Goal: Task Accomplishment & Management: Manage account settings

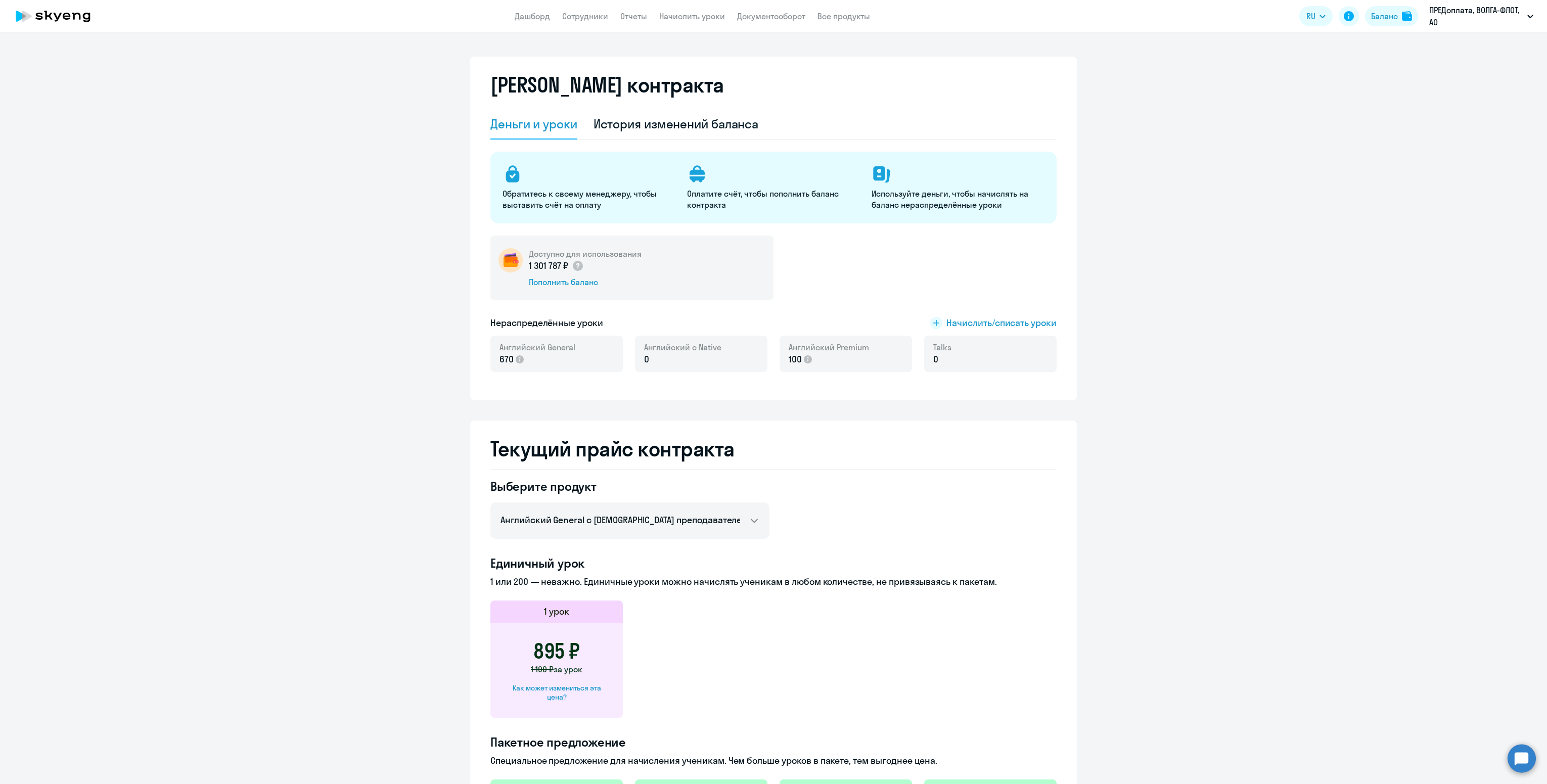
select select "english_adult_not_native_speaker"
click at [582, 28] on app-header "Дашборд Сотрудники Отчеты Начислить уроки Документооборот Все продукты Дашборд …" at bounding box center [773, 16] width 1547 height 32
click at [587, 23] on app-header "Дашборд Сотрудники Отчеты Начислить уроки Документооборот Все продукты Дашборд …" at bounding box center [773, 16] width 1547 height 32
click at [588, 19] on link "Сотрудники" at bounding box center [585, 16] width 46 height 10
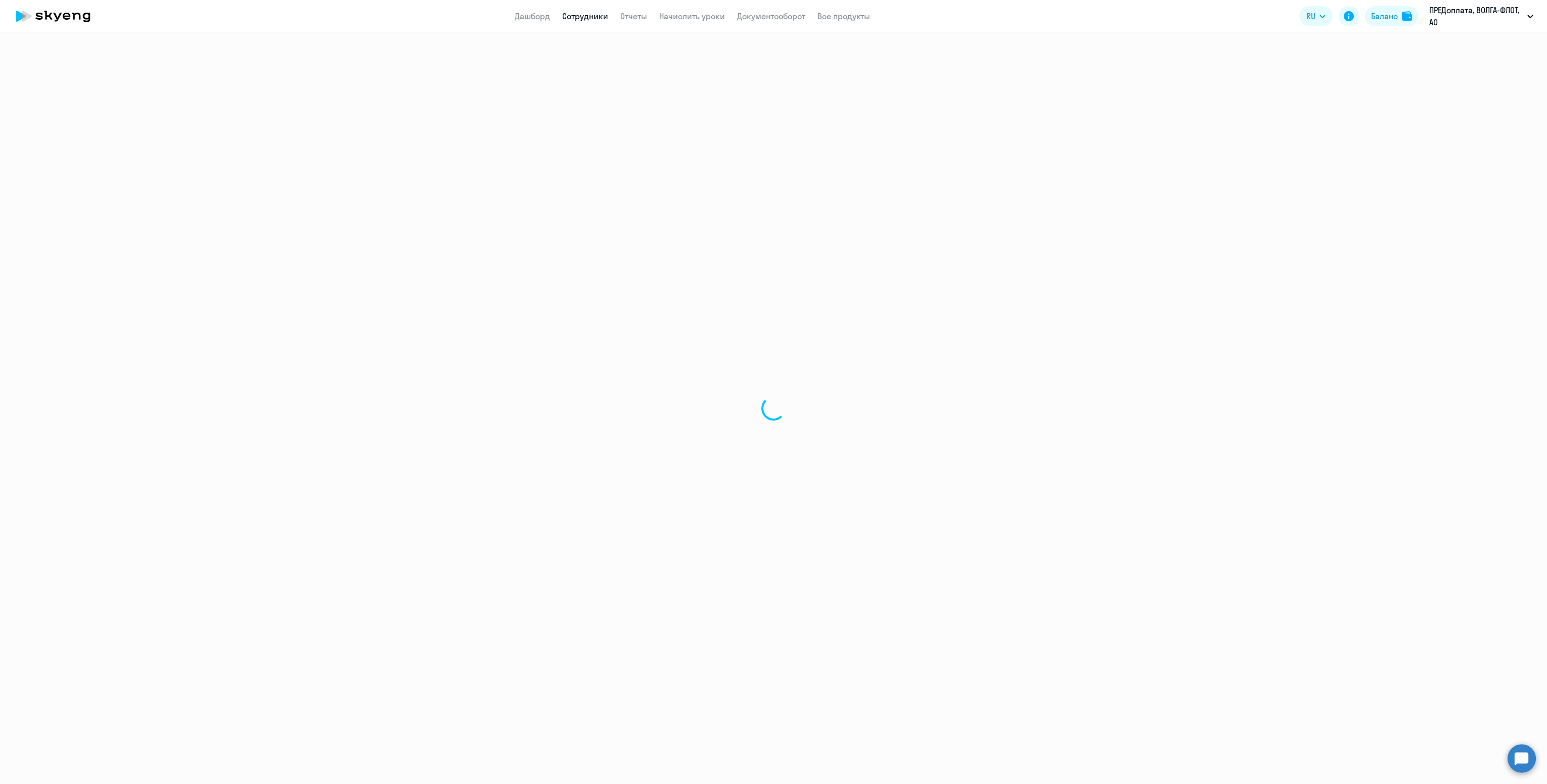
select select "30"
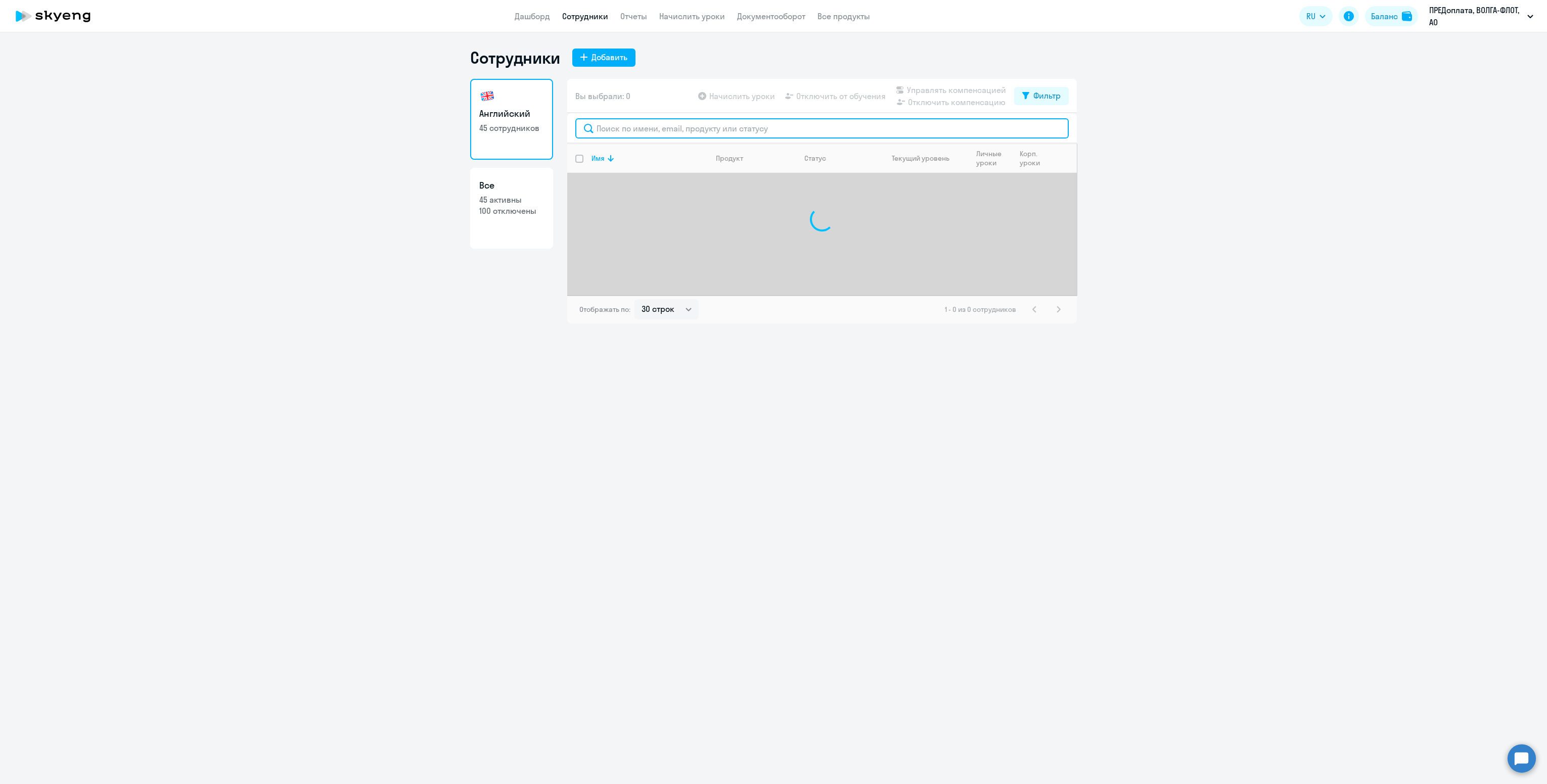
click at [649, 123] on input "text" at bounding box center [822, 128] width 494 height 20
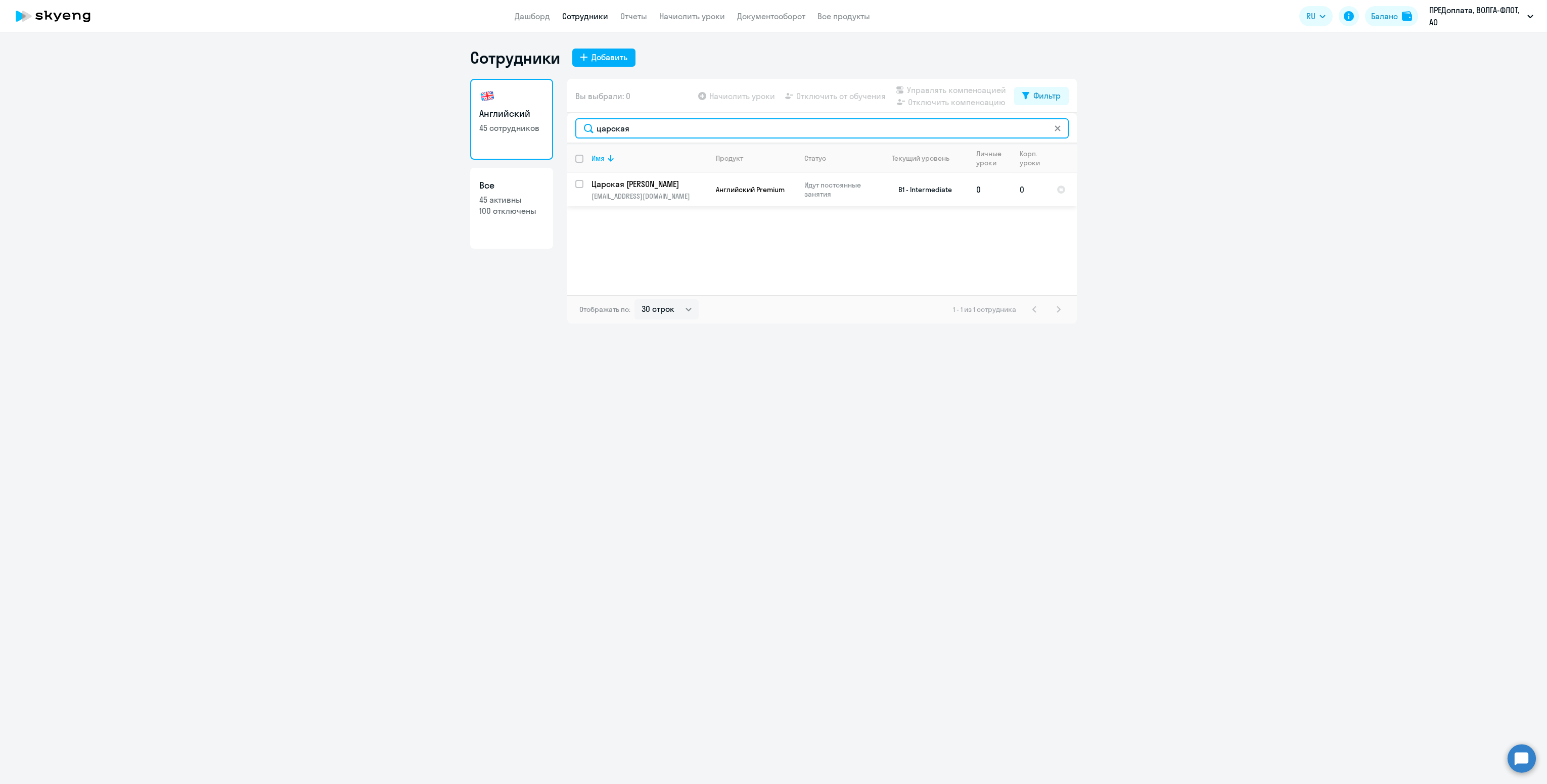
type input "царская"
click at [578, 180] on input "select row 37910152" at bounding box center [586, 190] width 20 height 20
checkbox input "true"
click at [736, 92] on span "Начислить уроки" at bounding box center [742, 96] width 65 height 12
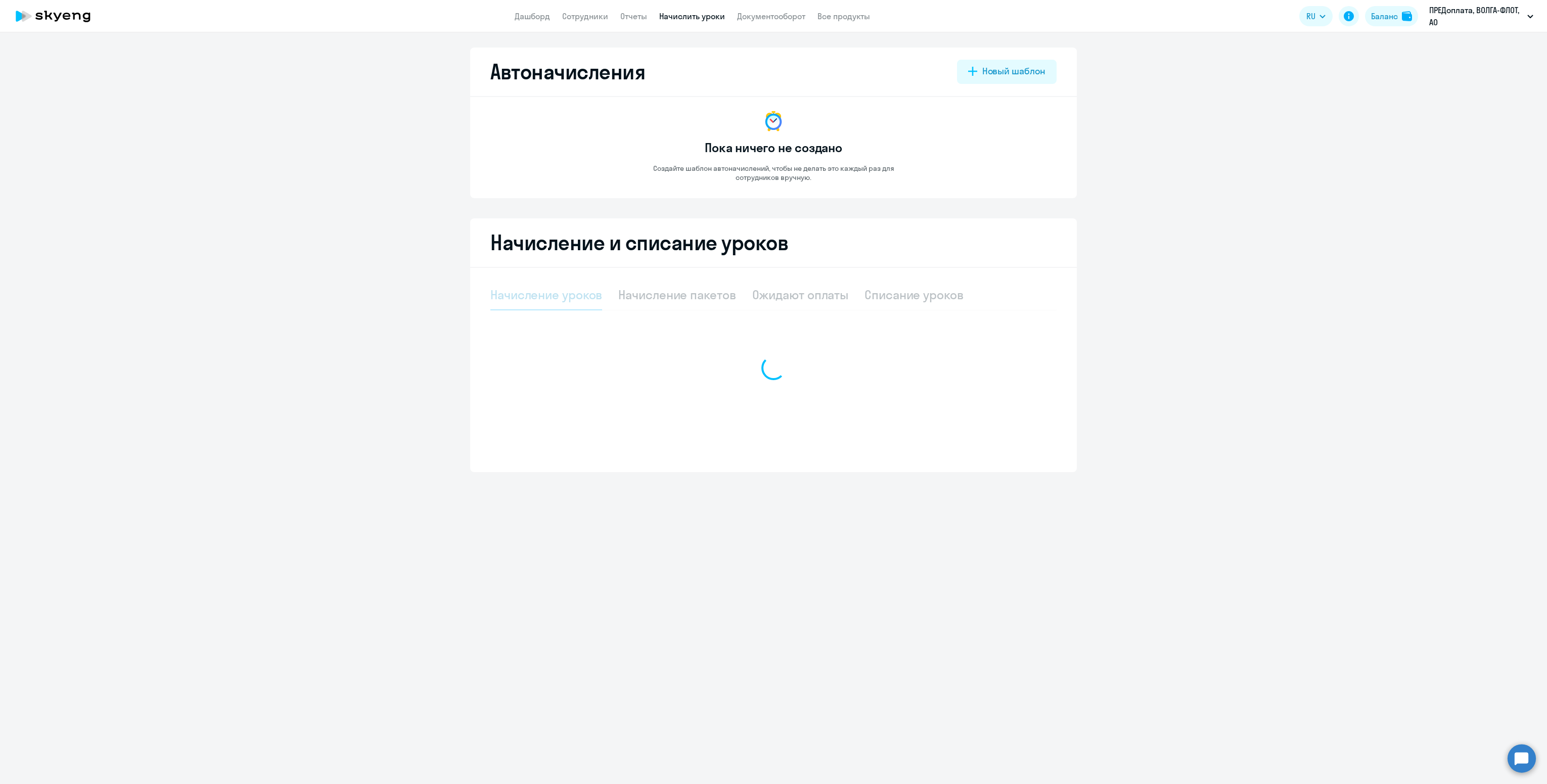
select select "10"
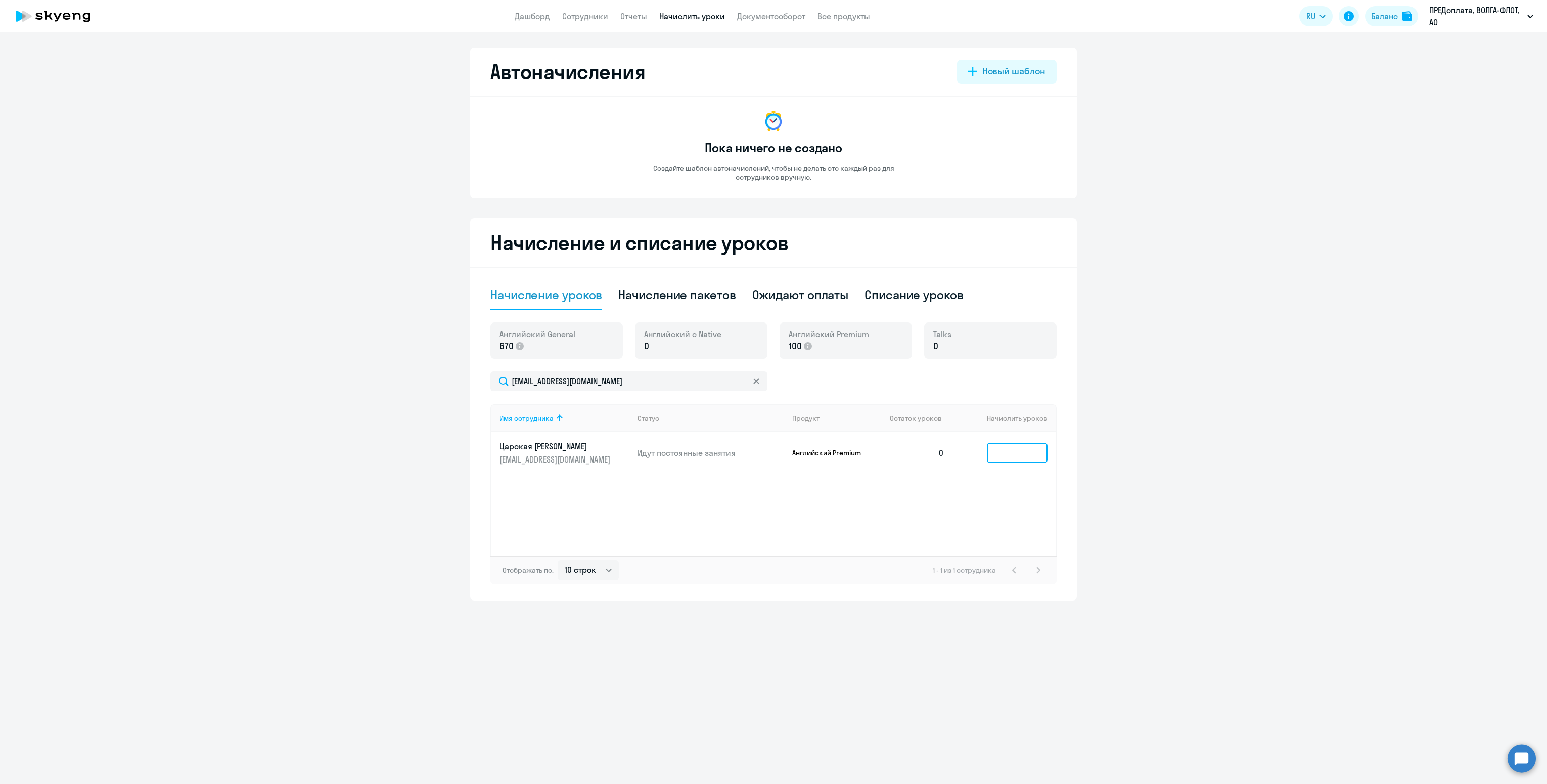
click at [1028, 451] on input at bounding box center [1017, 453] width 61 height 20
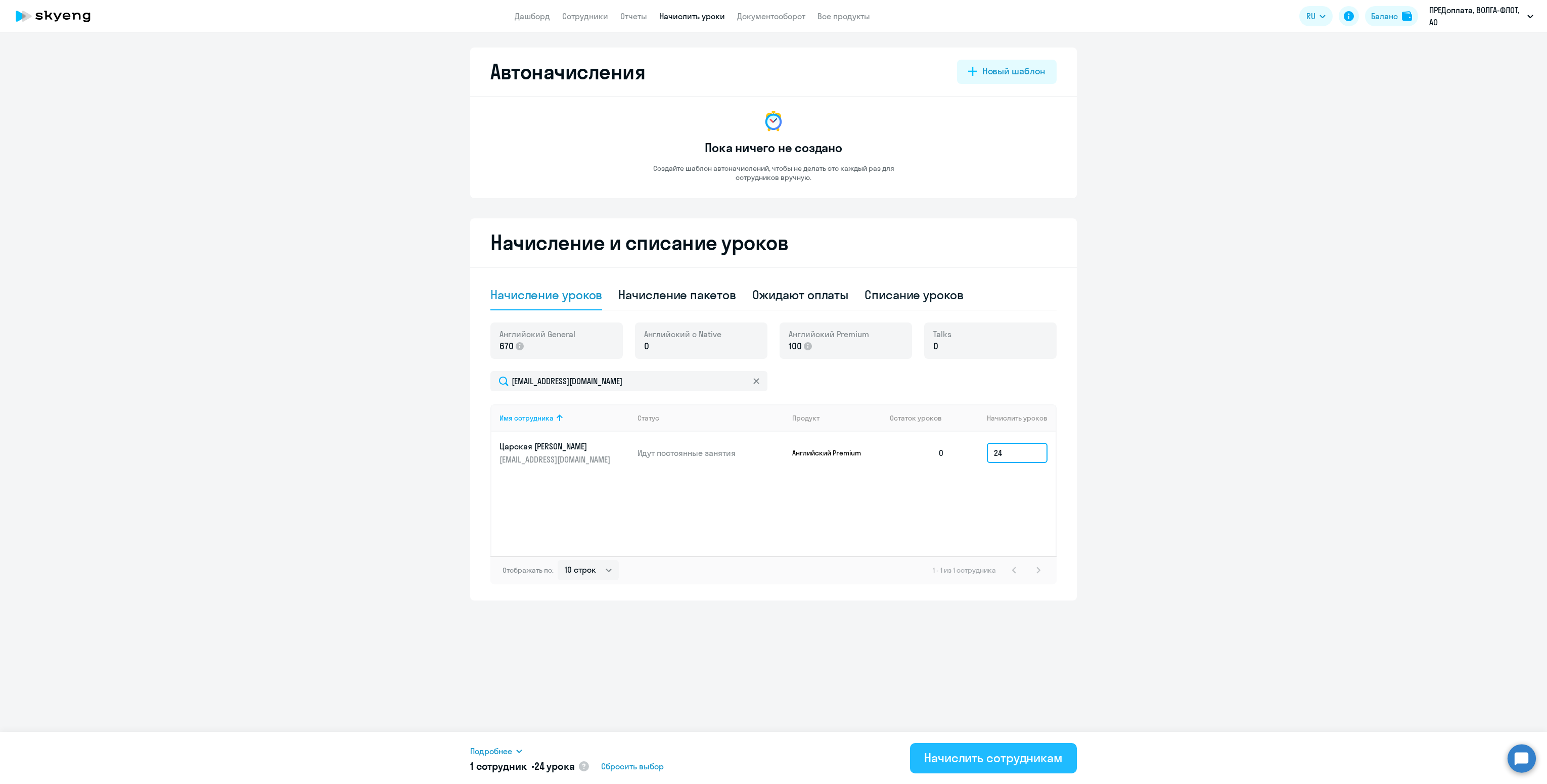
type input "24"
click at [1015, 752] on div "Начислить сотрудникам" at bounding box center [993, 757] width 139 height 16
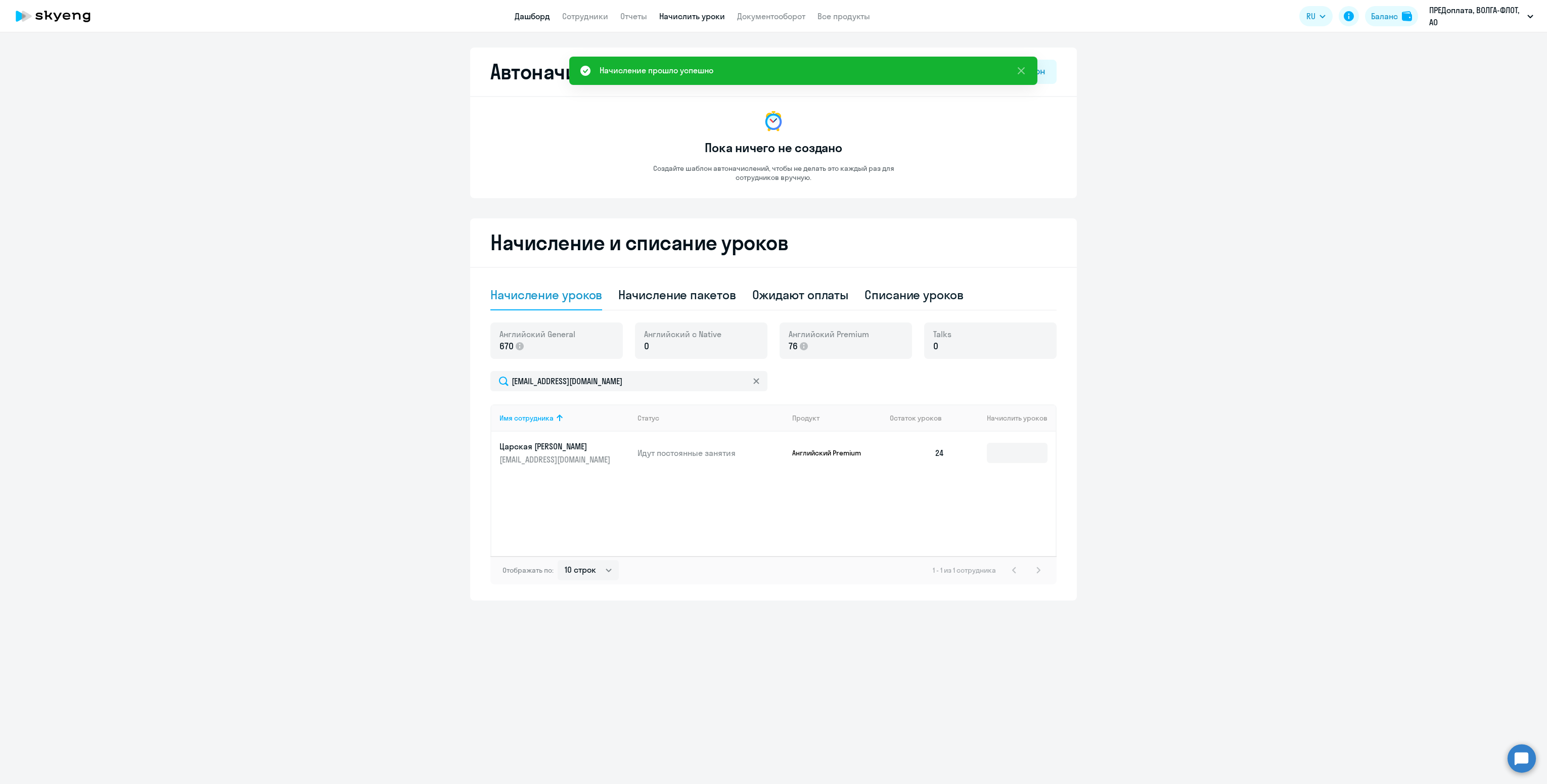
click at [530, 16] on link "Дашборд" at bounding box center [532, 16] width 35 height 10
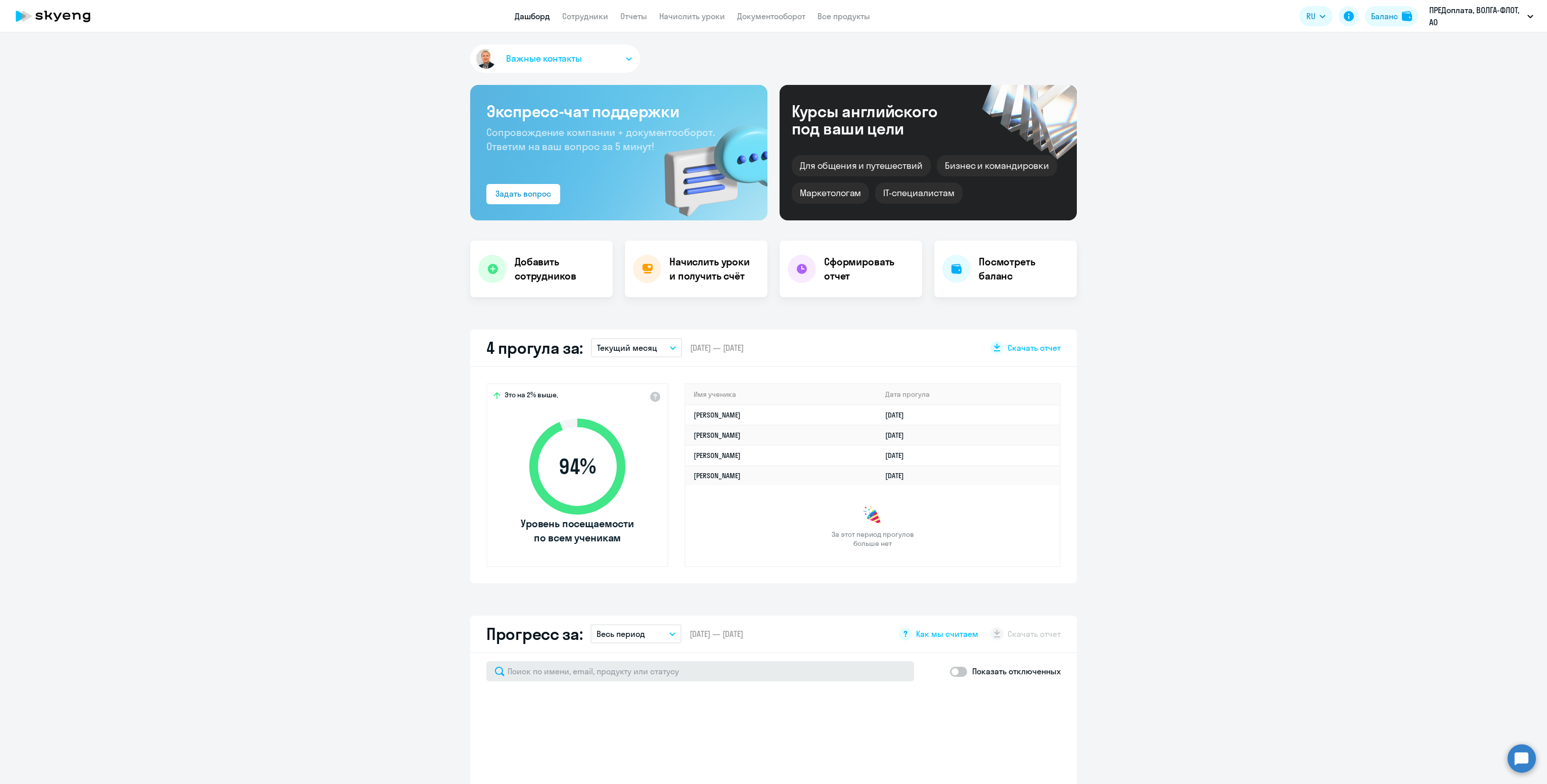
select select "30"
click at [140, 606] on div "Важные контакты Экспресс-чат поддержки Сопровождение компании + документооборот…" at bounding box center [773, 408] width 1547 height 752
click at [591, 20] on link "Сотрудники" at bounding box center [585, 16] width 46 height 10
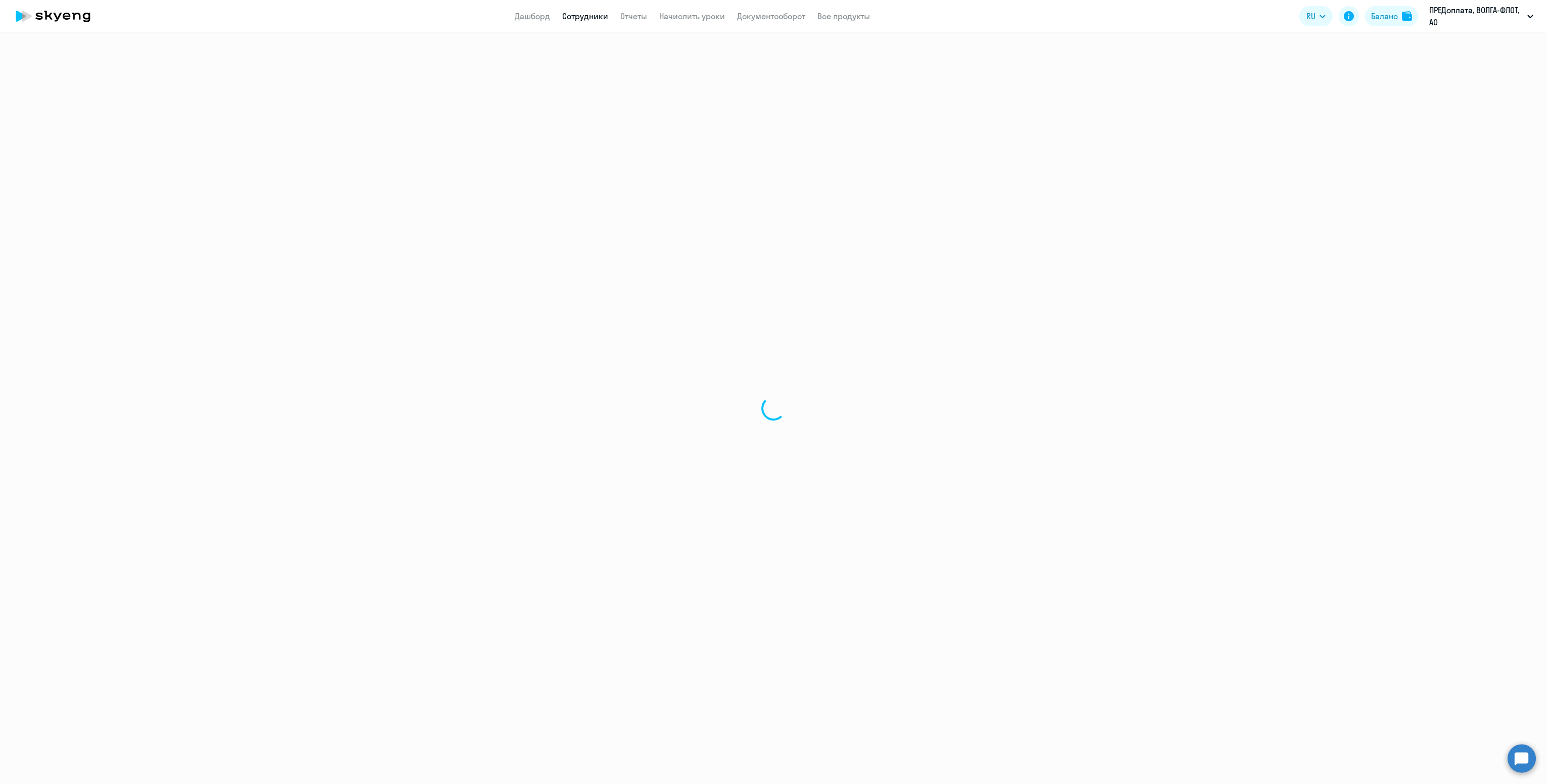
select select "30"
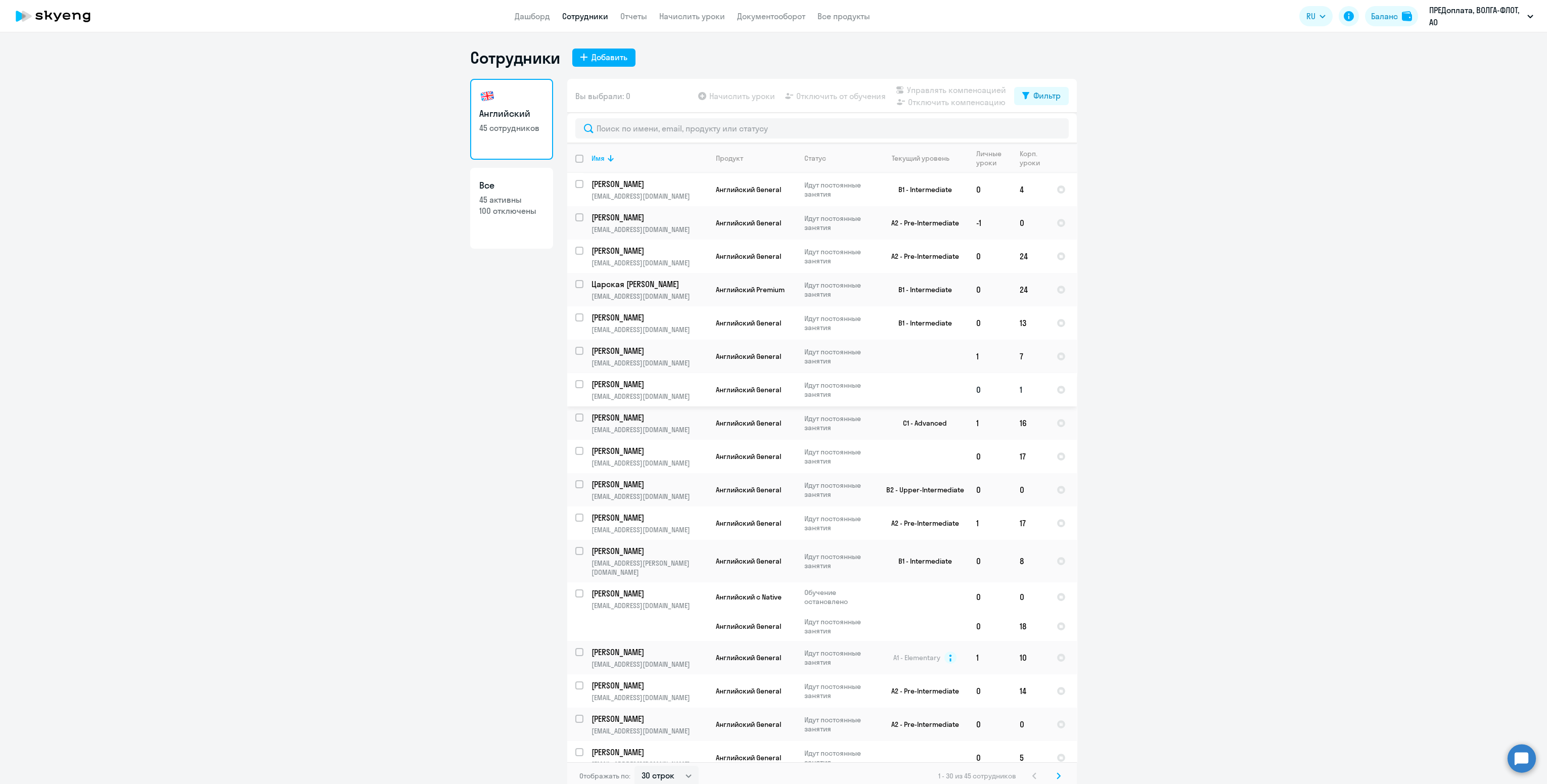
click at [686, 390] on td "[PERSON_NAME] [PERSON_NAME][EMAIL_ADDRESS][DOMAIN_NAME]" at bounding box center [645, 390] width 124 height 34
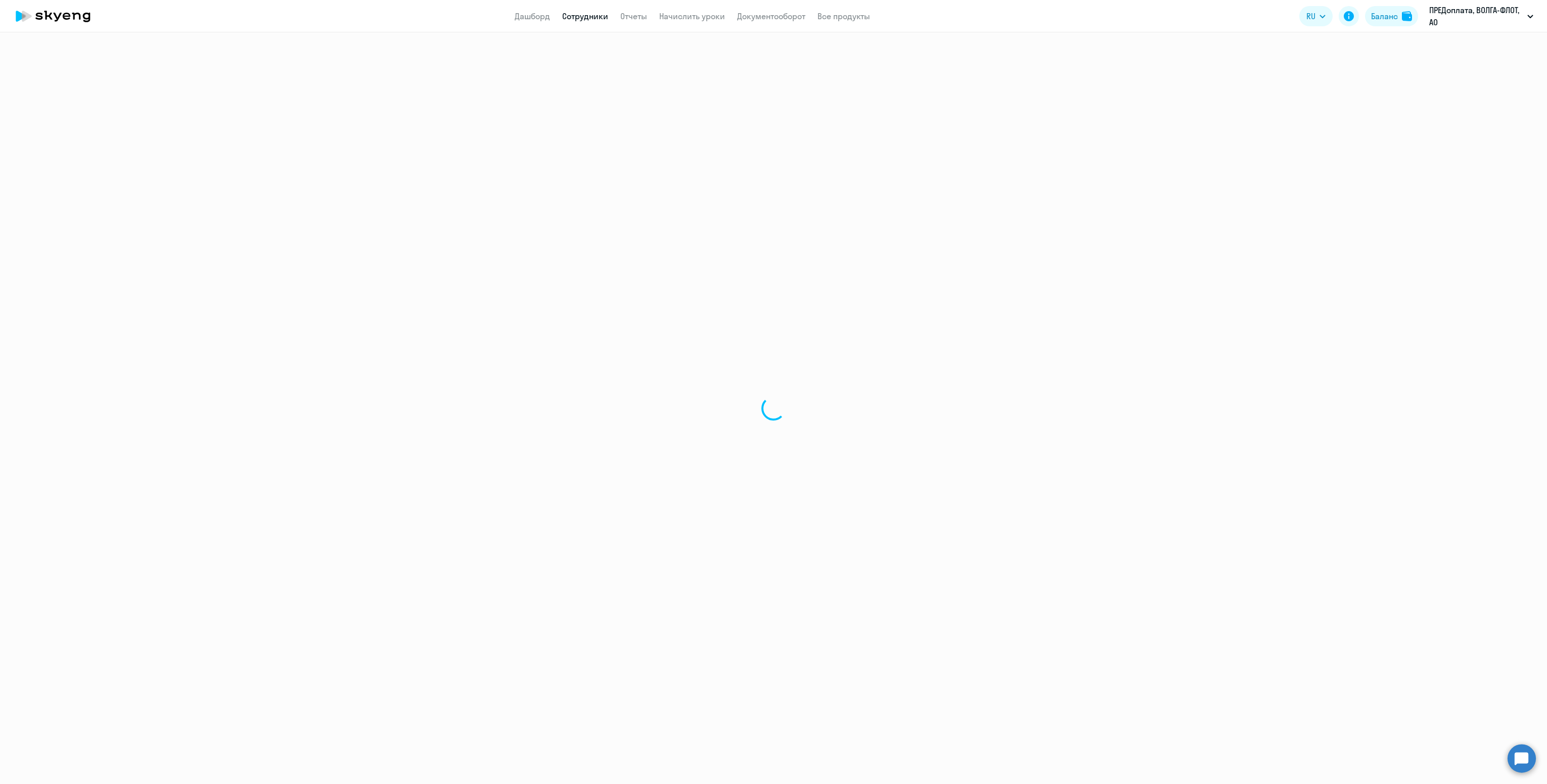
select select "english"
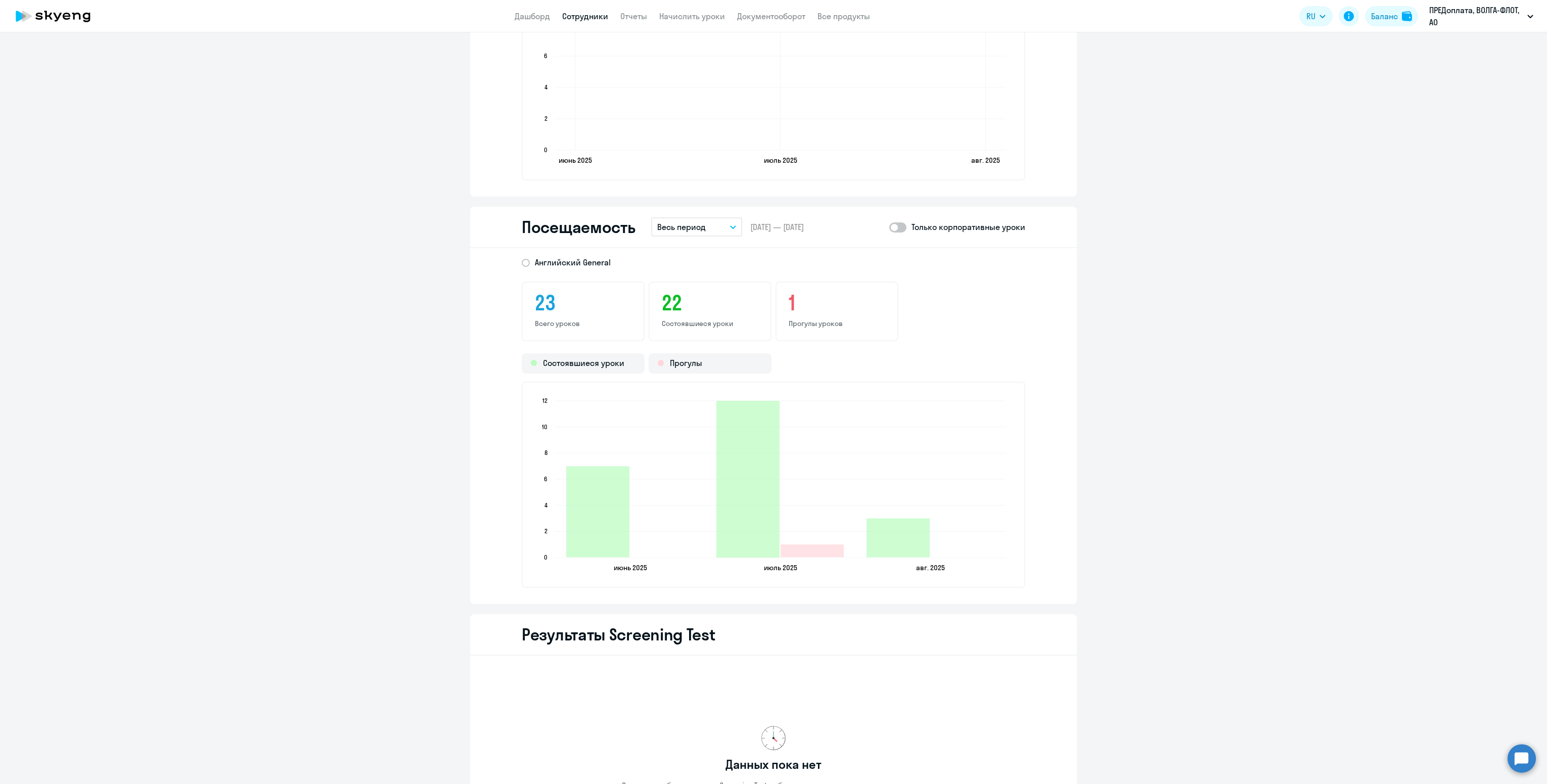
scroll to position [1061, 0]
